Goal: Navigation & Orientation: Find specific page/section

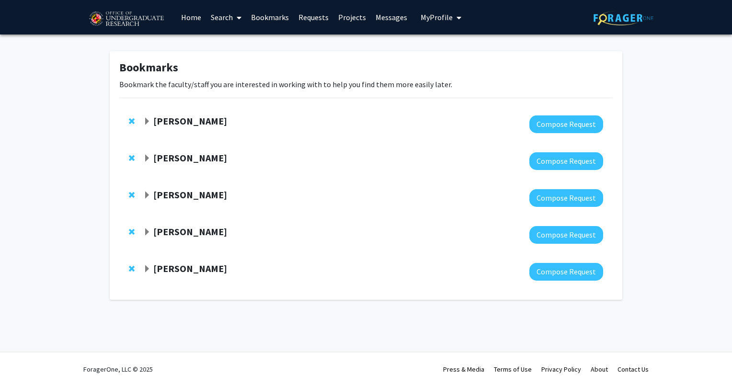
click at [148, 122] on span "Expand Jeremy Purcell Bookmark" at bounding box center [147, 122] width 8 height 8
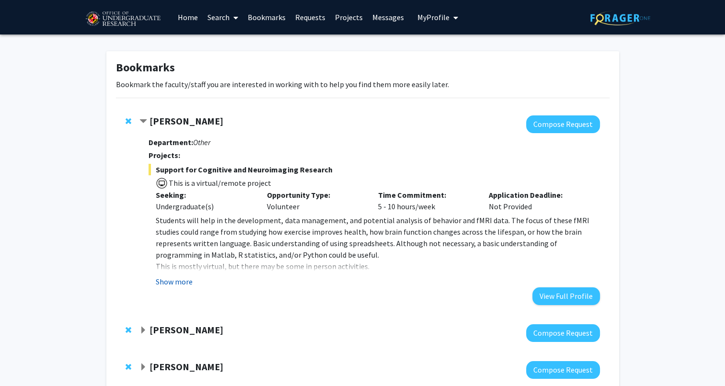
click at [165, 285] on button "Show more" at bounding box center [174, 281] width 37 height 11
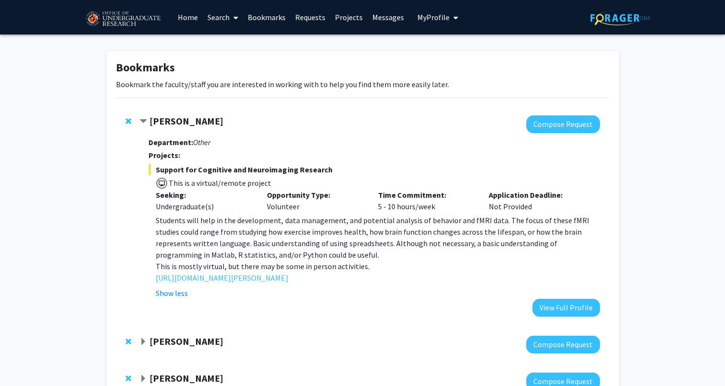
scroll to position [148, 0]
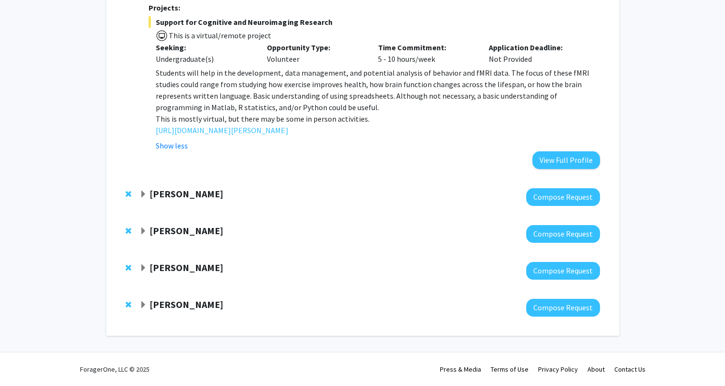
click at [145, 191] on span "Expand Yasmeen Faroqi-Shah Bookmark" at bounding box center [143, 195] width 8 height 8
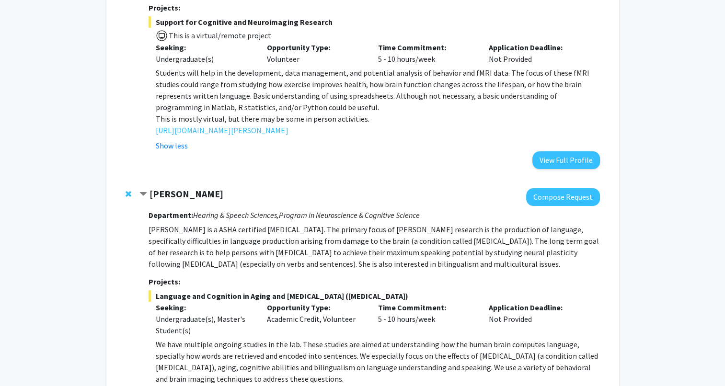
scroll to position [485, 0]
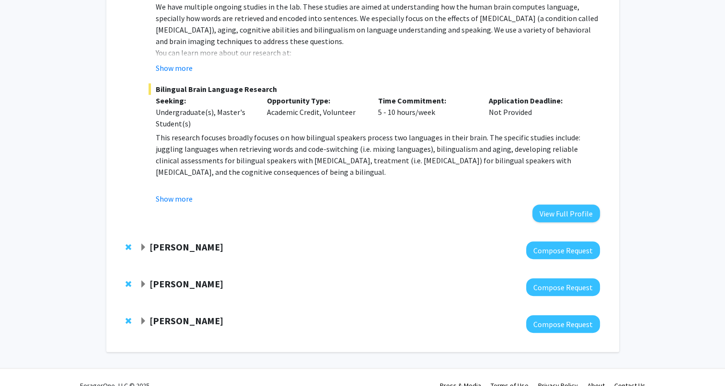
click at [140, 240] on div "[PERSON_NAME] Billing Compose Request" at bounding box center [362, 250] width 493 height 37
click at [141, 240] on div "[PERSON_NAME] Billing Compose Request" at bounding box center [362, 250] width 493 height 37
click at [142, 244] on span "Expand Amy Billing Bookmark" at bounding box center [143, 248] width 8 height 8
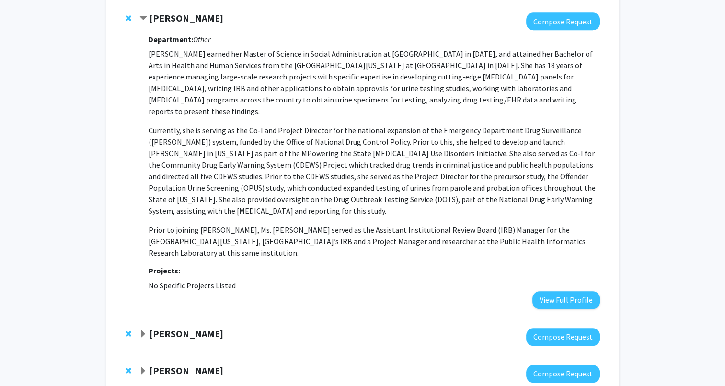
scroll to position [737, 0]
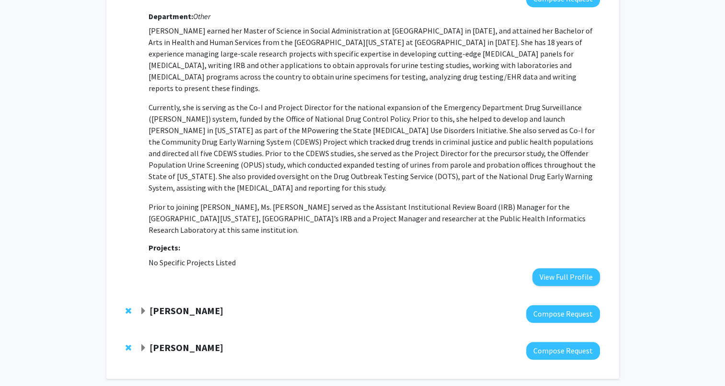
click at [140, 307] on span "Expand Alexander Shackman Bookmark" at bounding box center [143, 311] width 8 height 8
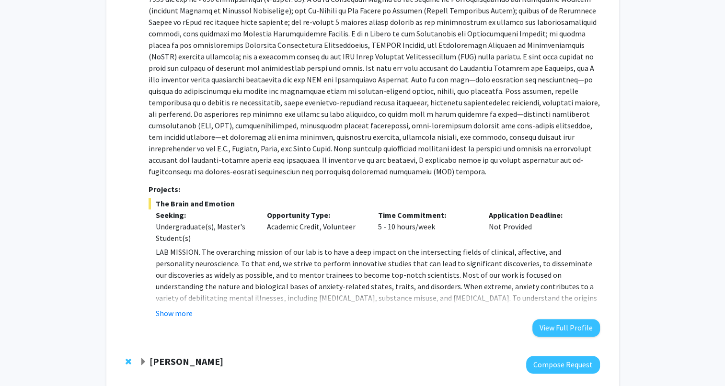
scroll to position [1142, 0]
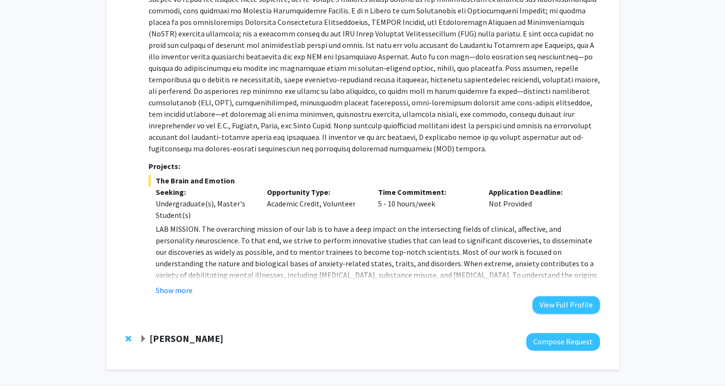
click at [150, 333] on div at bounding box center [369, 342] width 460 height 18
click at [149, 332] on strong "[PERSON_NAME]" at bounding box center [186, 338] width 74 height 12
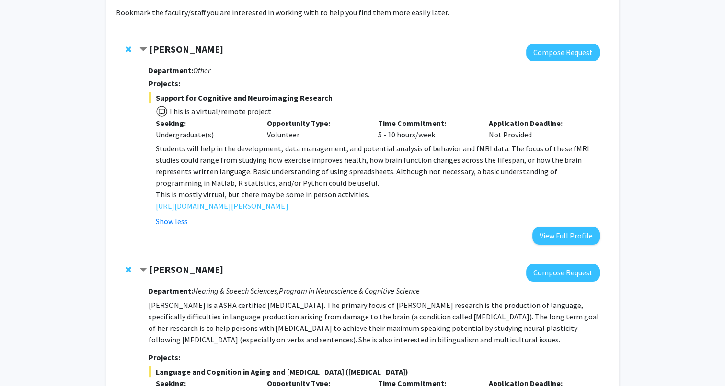
scroll to position [0, 0]
